Goal: Navigation & Orientation: Go to known website

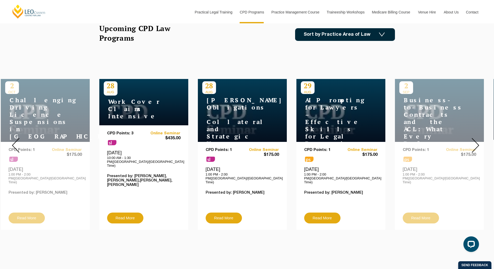
scroll to position [156, 0]
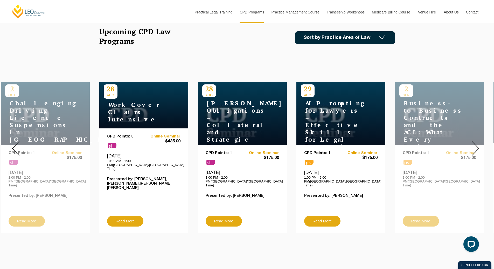
click at [480, 141] on div at bounding box center [474, 148] width 37 height 177
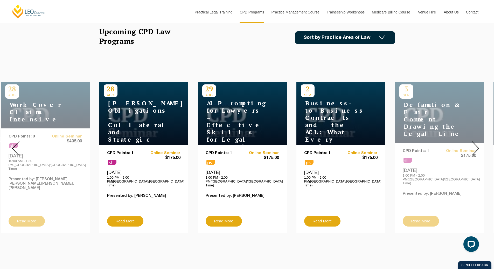
click at [477, 143] on img at bounding box center [476, 148] width 8 height 15
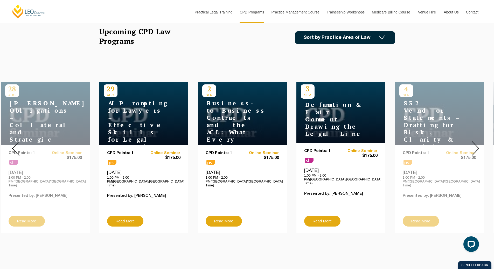
click at [477, 143] on img at bounding box center [476, 148] width 8 height 15
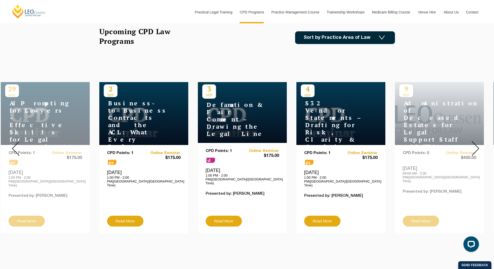
click at [477, 143] on img at bounding box center [476, 148] width 8 height 15
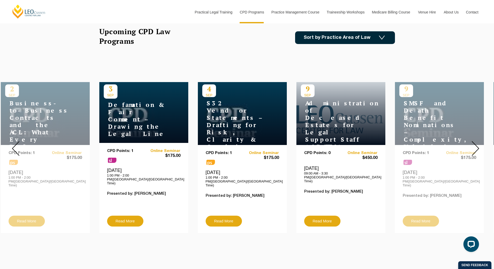
click at [477, 143] on img at bounding box center [476, 148] width 8 height 15
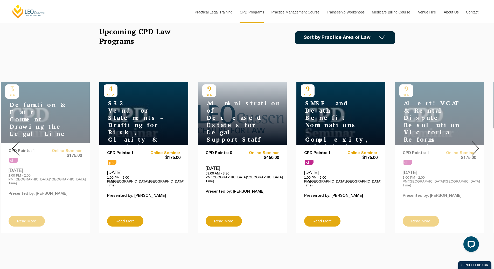
click at [477, 143] on img at bounding box center [476, 148] width 8 height 15
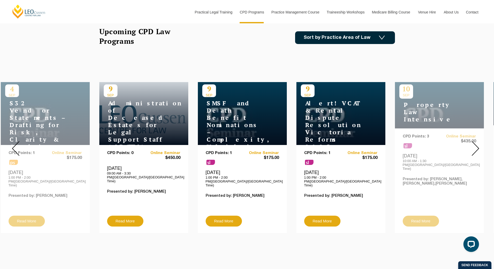
click at [477, 143] on img at bounding box center [476, 148] width 8 height 15
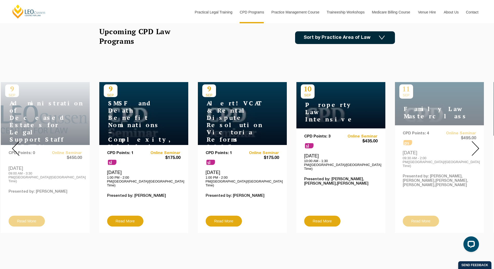
click at [477, 143] on img at bounding box center [476, 148] width 8 height 15
